Goal: Task Accomplishment & Management: Use online tool/utility

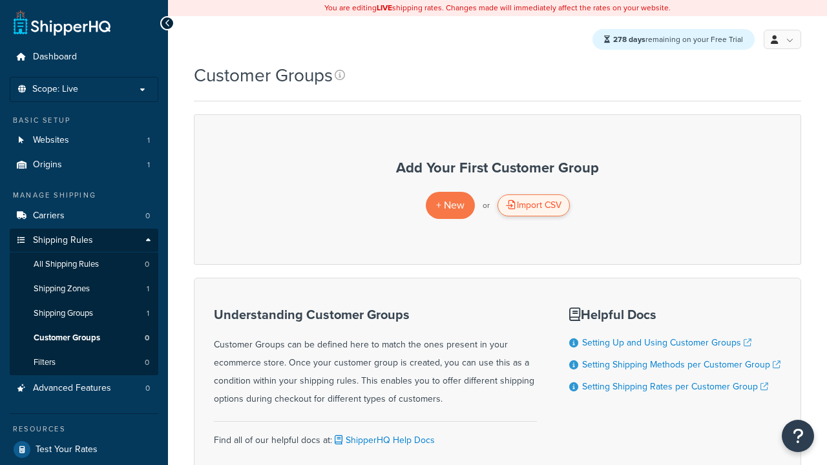
click at [533, 206] on div "Import CSV" at bounding box center [534, 205] width 72 height 22
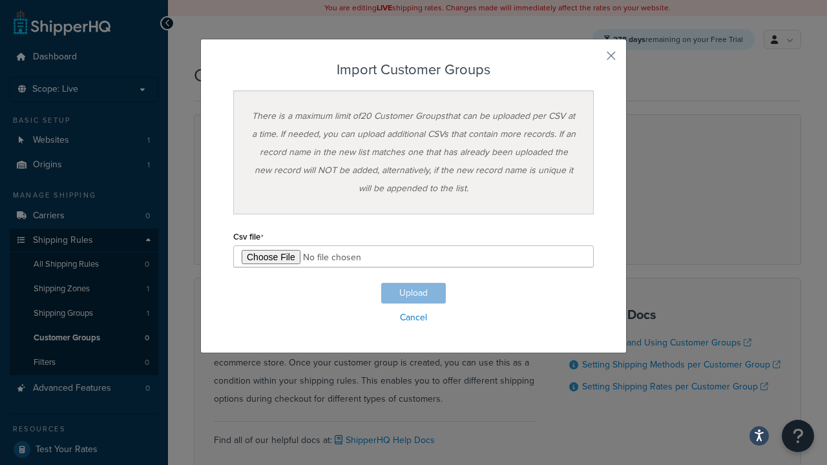
type input "C:\fakepath\importCustomerGroupsSuccess.csv"
click at [414, 293] on button "Upload" at bounding box center [413, 293] width 65 height 21
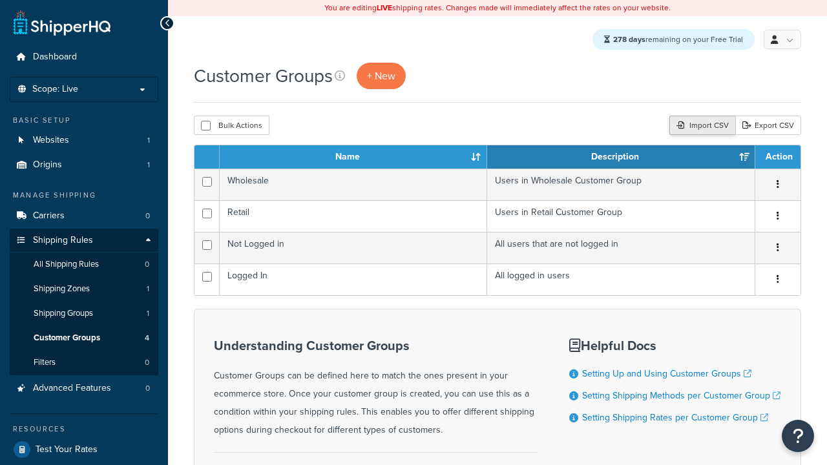
click at [701, 127] on div "Import CSV" at bounding box center [702, 125] width 66 height 19
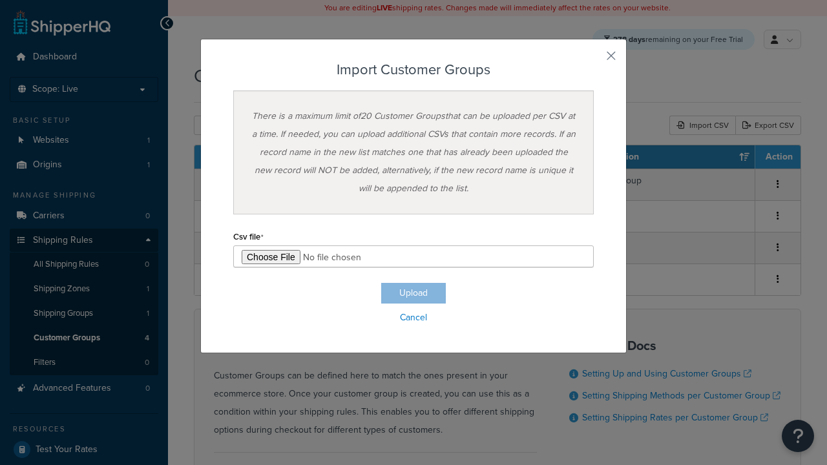
click at [414, 70] on h3 "Import Customer Groups" at bounding box center [413, 70] width 361 height 16
click at [414, 257] on input "file" at bounding box center [413, 257] width 361 height 22
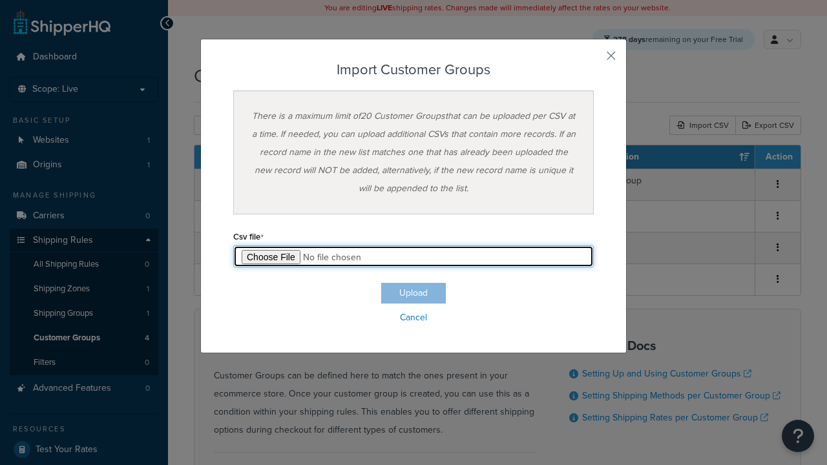
type input "C:\fakepath\importCustomerGroupsFailure.csv"
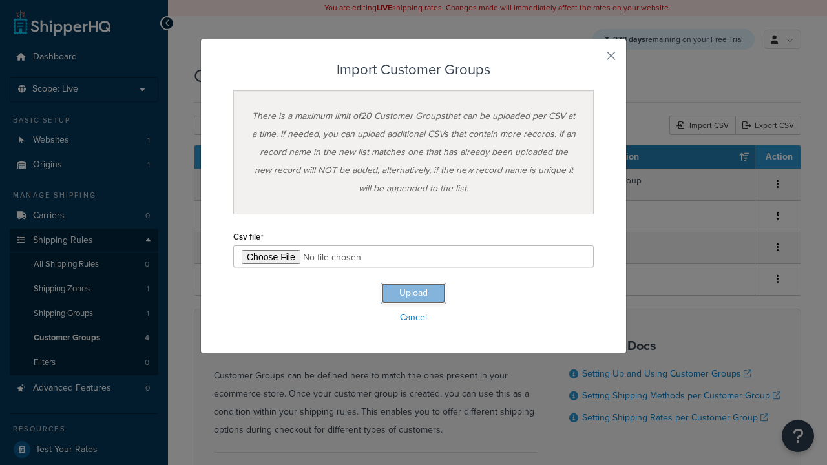
click at [414, 293] on button "Upload" at bounding box center [413, 293] width 65 height 21
